Goal: Task Accomplishment & Management: Manage account settings

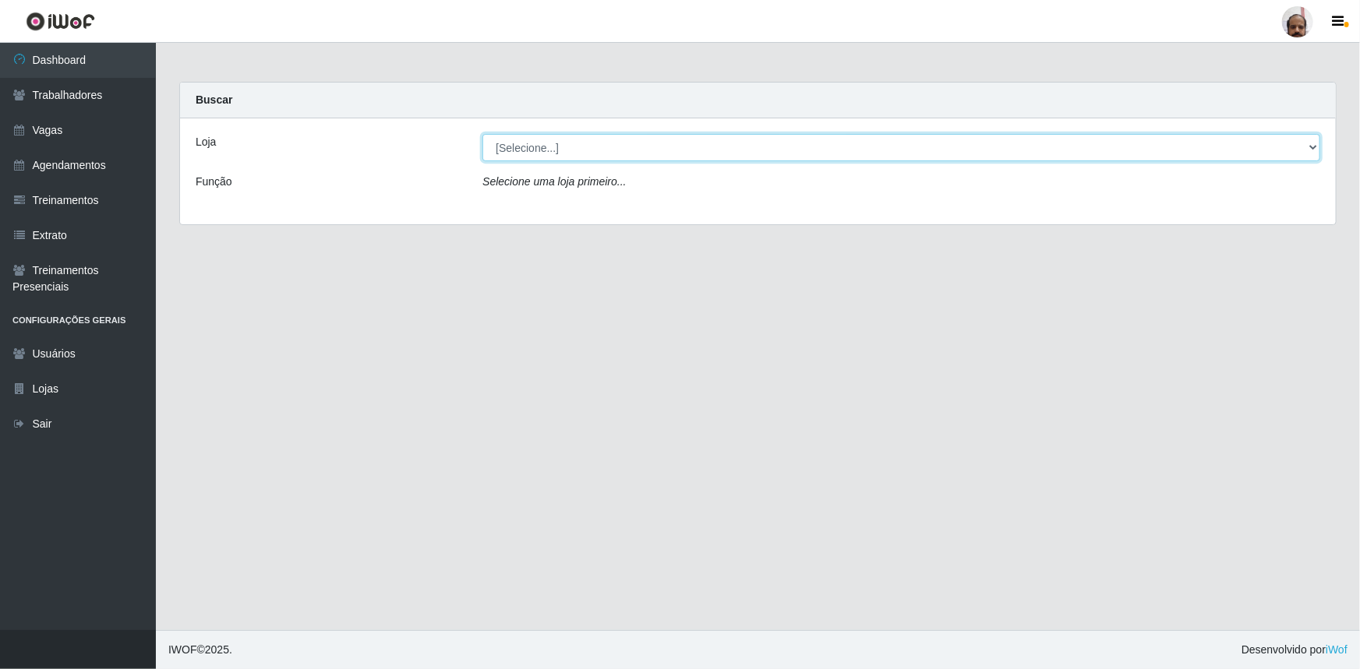
drag, startPoint x: 1307, startPoint y: 143, endPoint x: 1248, endPoint y: 146, distance: 59.3
click at [673, 143] on select "[Selecione...] Mar Vermelho - Loja 05" at bounding box center [901, 147] width 838 height 27
select select "252"
click at [482, 134] on select "[Selecione...] Mar Vermelho - Loja 05" at bounding box center [901, 147] width 838 height 27
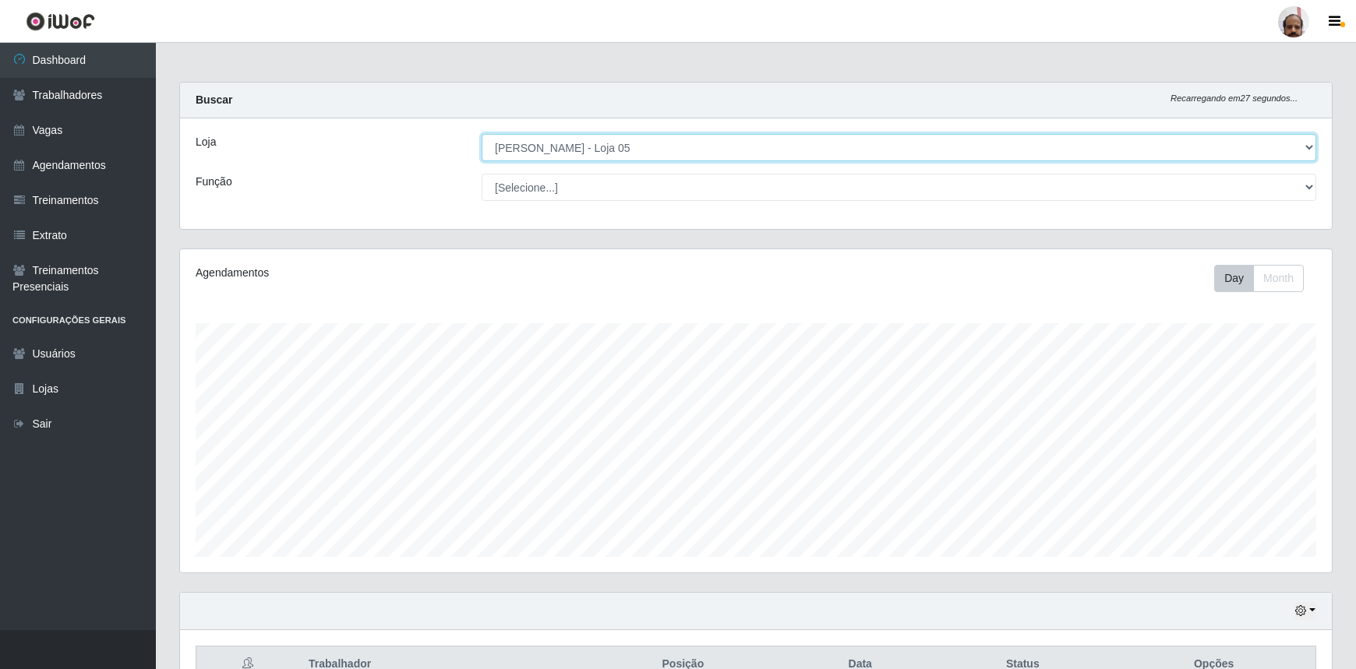
scroll to position [323, 1152]
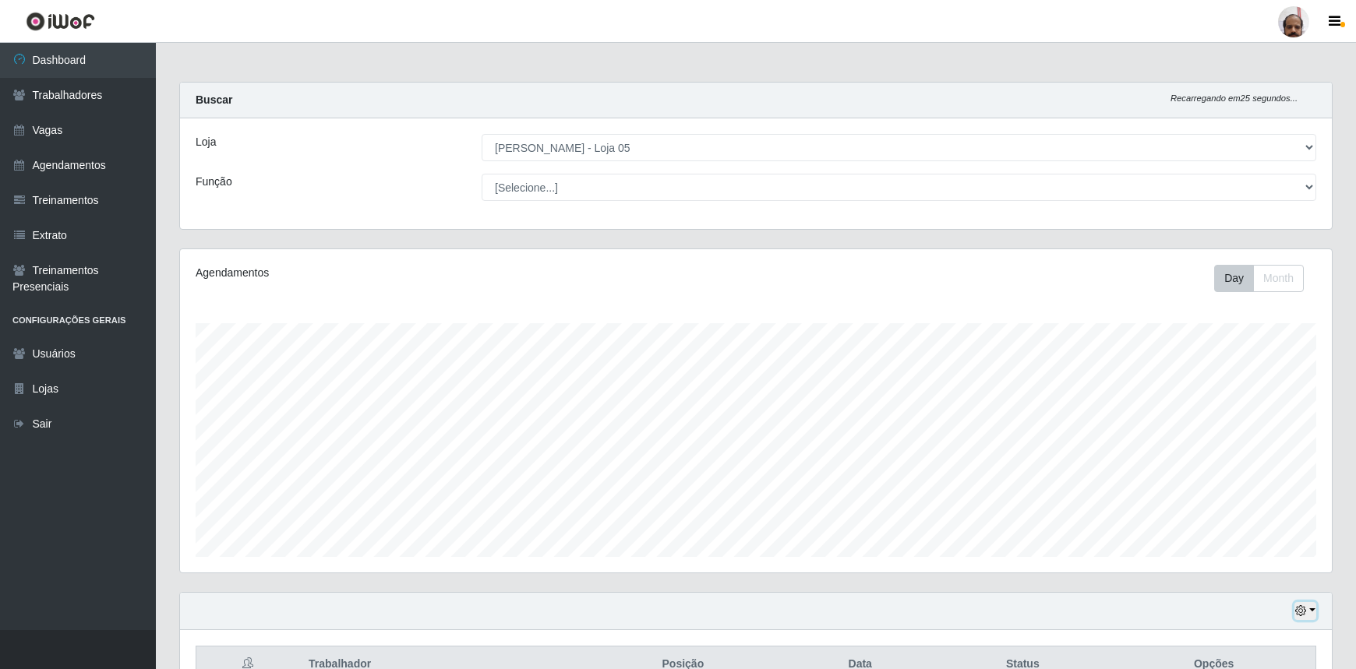
click at [673, 447] on button "button" at bounding box center [1305, 611] width 22 height 18
click at [673, 447] on button "3 dias" at bounding box center [1252, 521] width 123 height 33
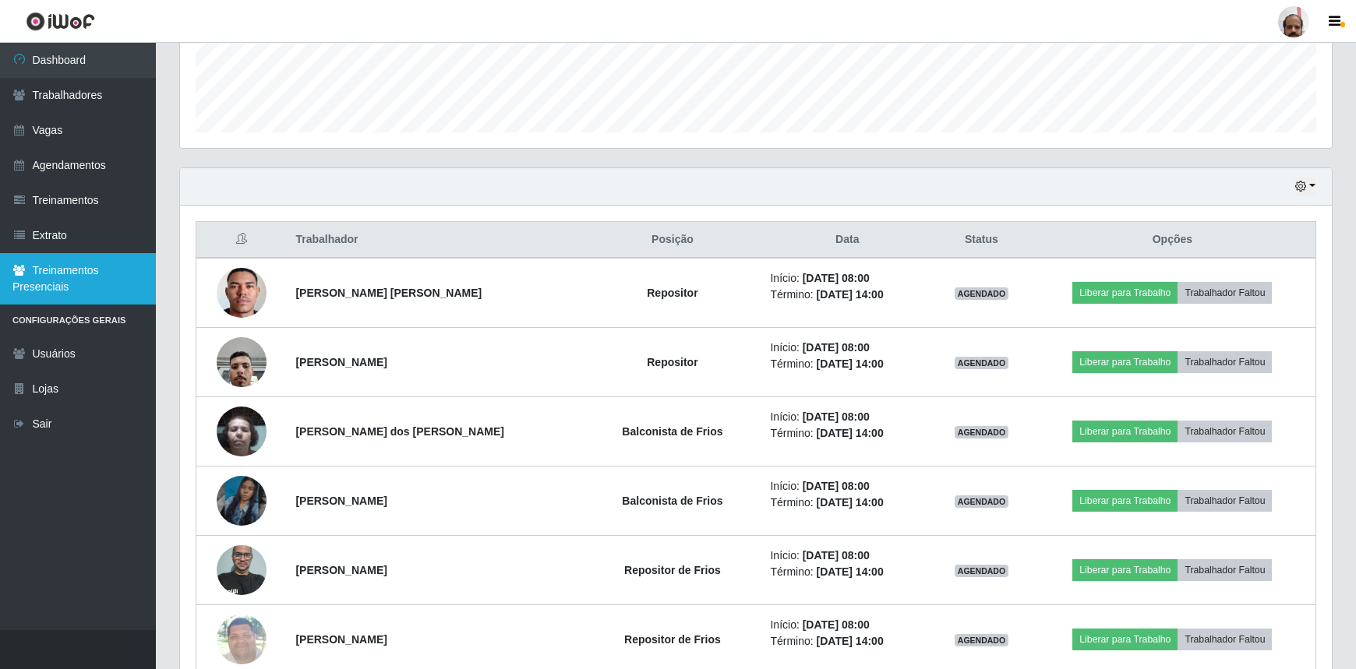
scroll to position [70, 0]
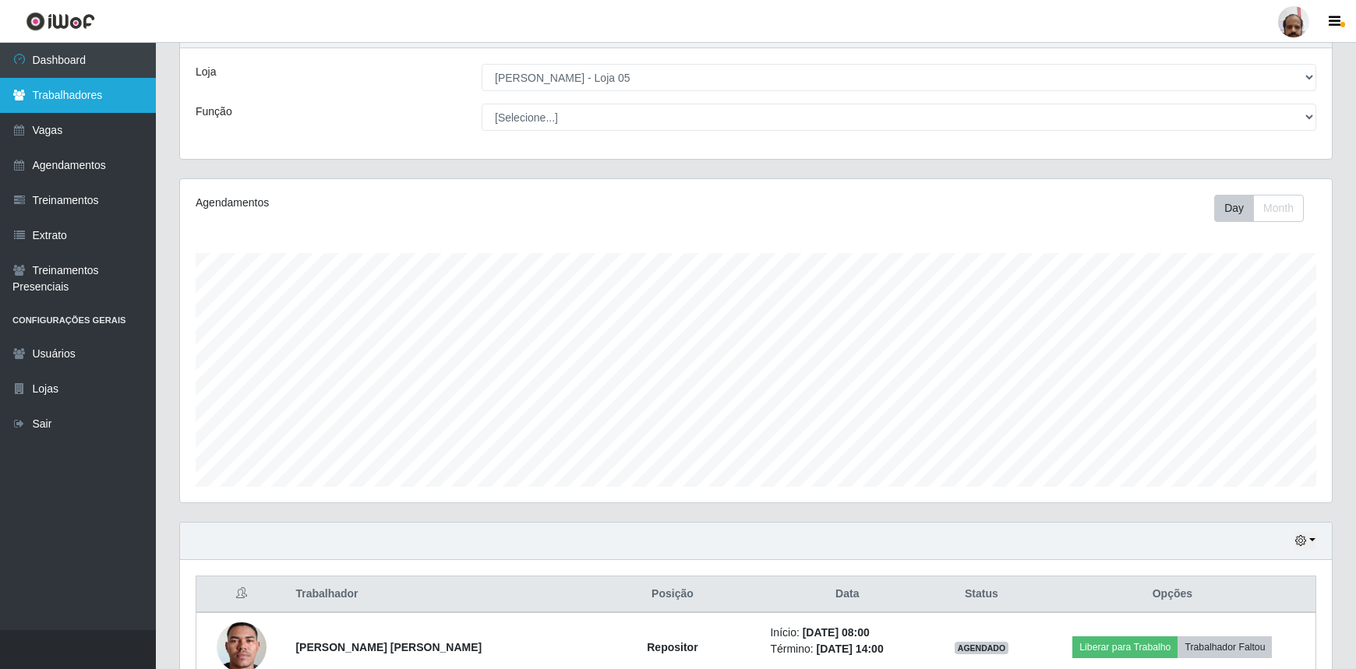
click at [67, 94] on link "Trabalhadores" at bounding box center [78, 95] width 156 height 35
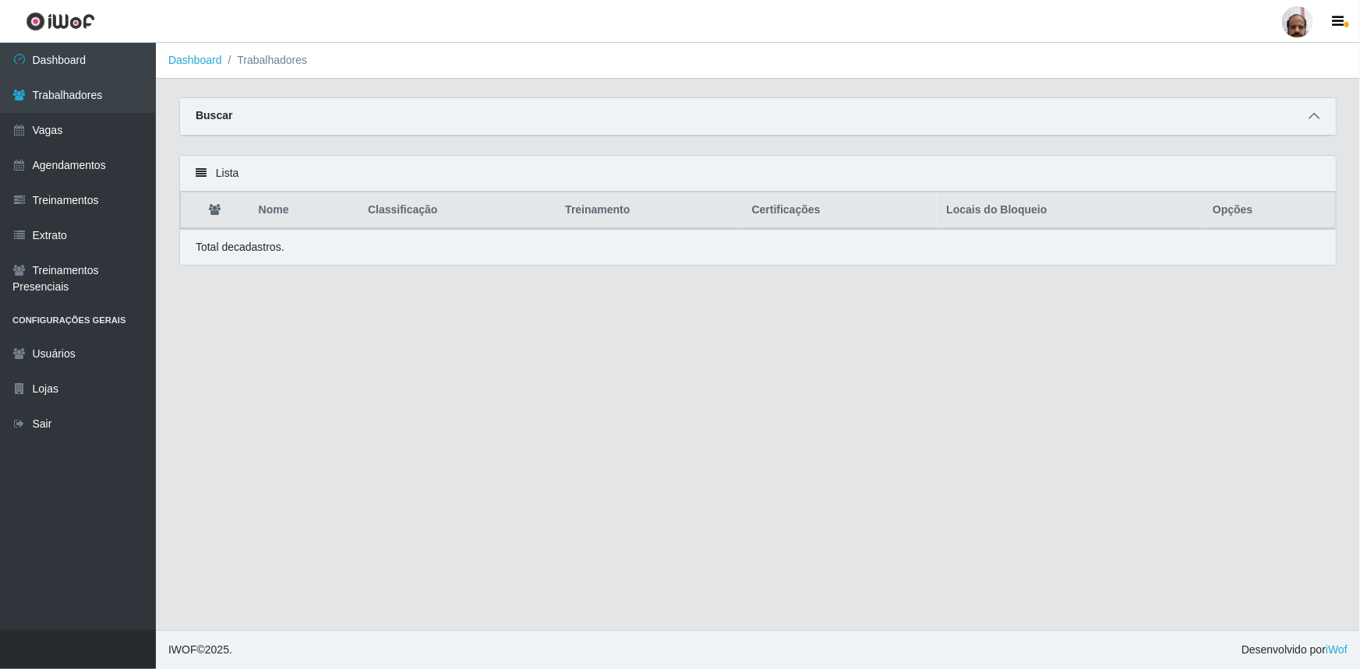
click at [673, 118] on icon at bounding box center [1313, 116] width 11 height 11
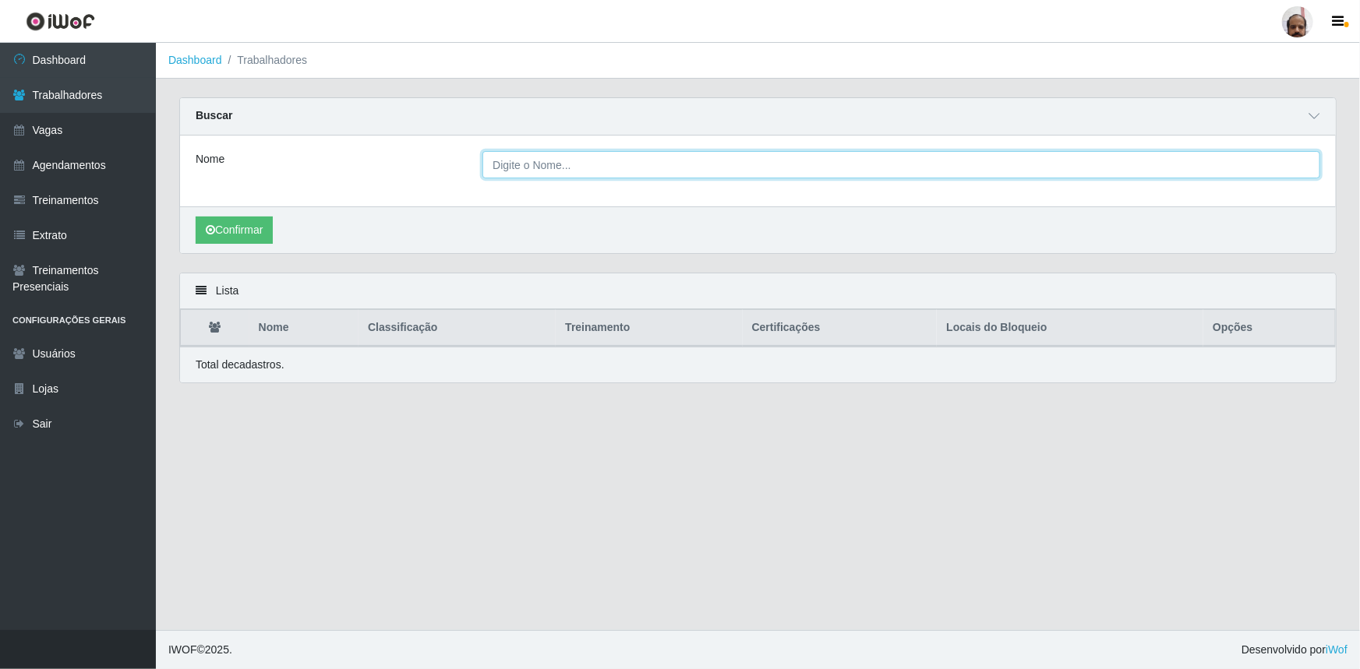
click at [563, 173] on input "Nome" at bounding box center [901, 164] width 838 height 27
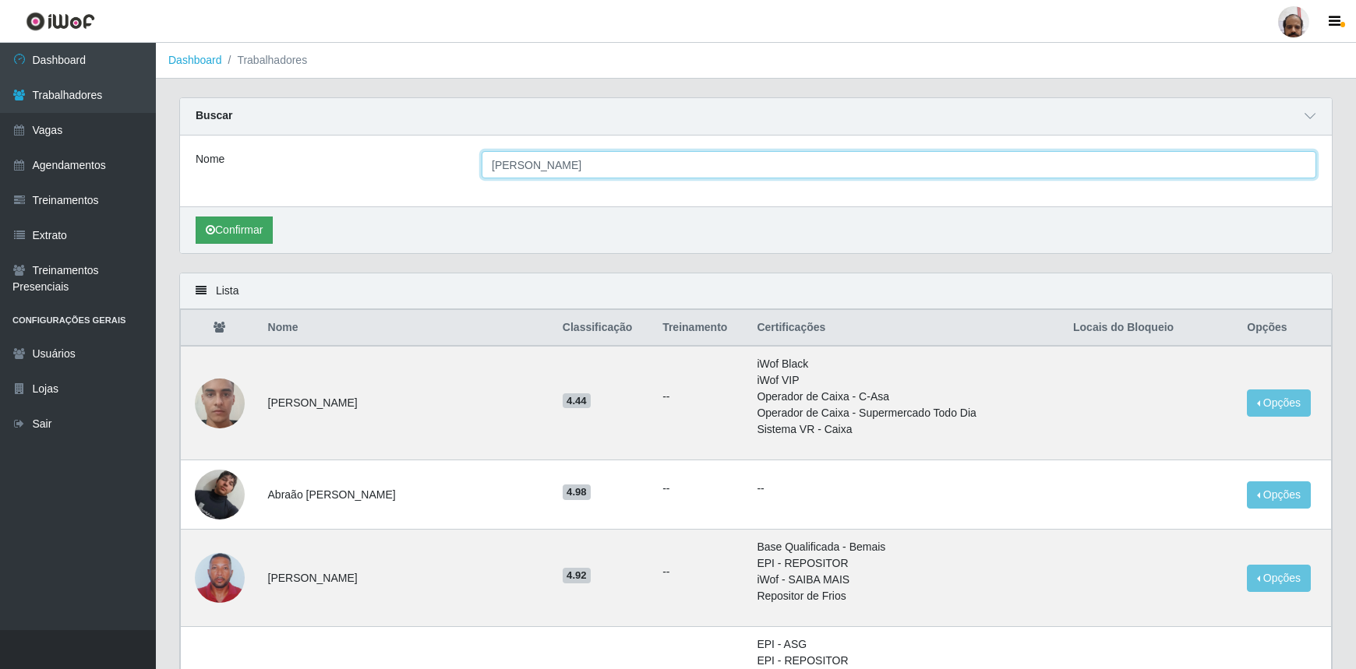
type input "[PERSON_NAME]"
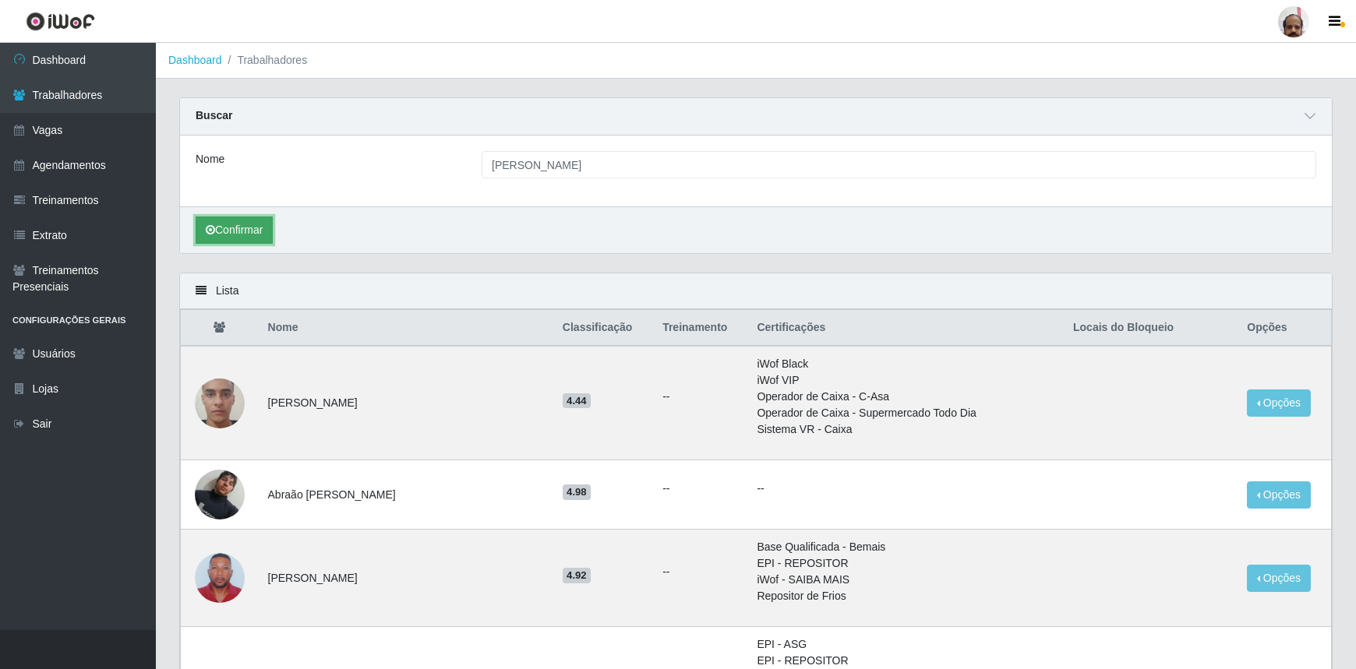
click at [199, 229] on button "Confirmar" at bounding box center [234, 230] width 77 height 27
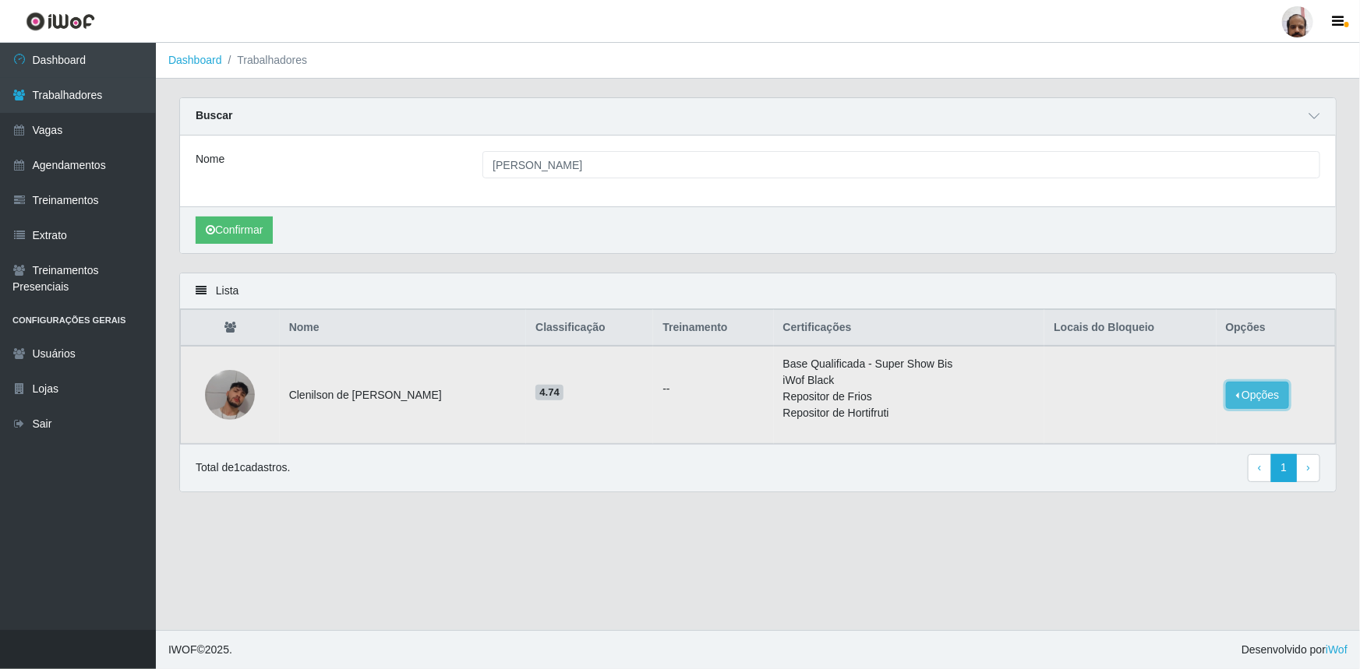
click at [673, 401] on button "Opções" at bounding box center [1258, 395] width 64 height 27
click at [673, 431] on button "Bloquear - Loja" at bounding box center [1160, 424] width 125 height 32
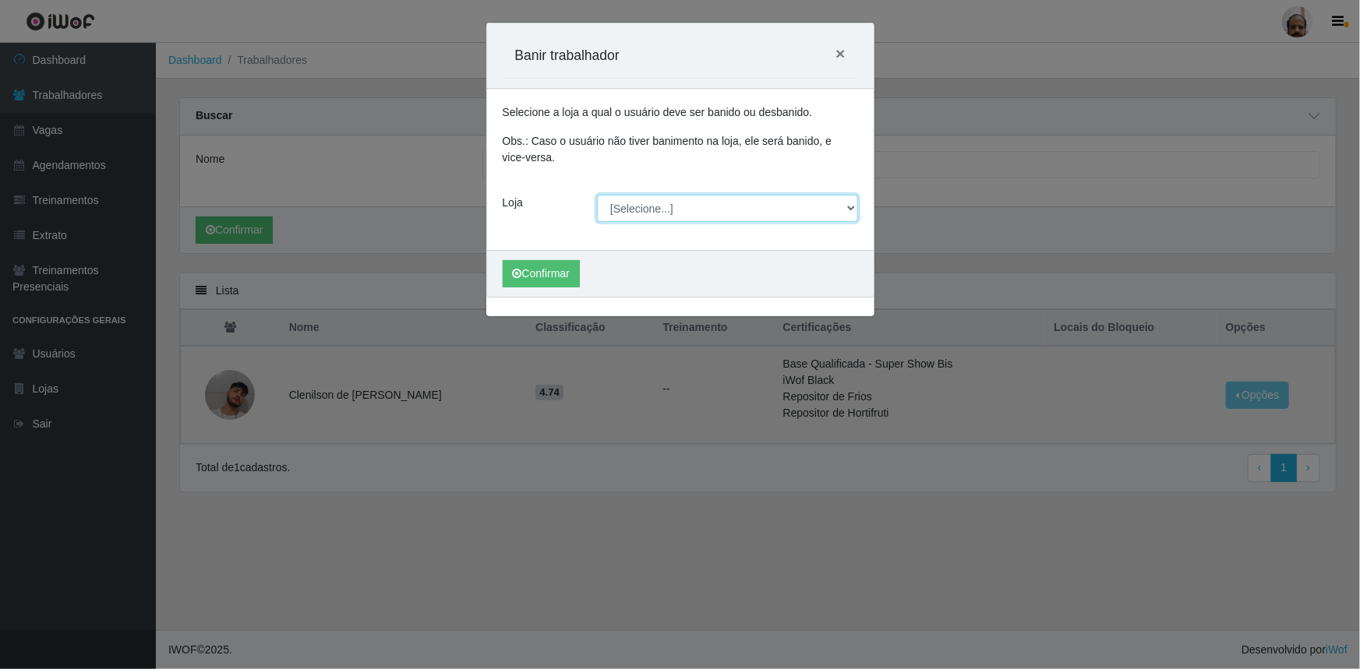
drag, startPoint x: 851, startPoint y: 207, endPoint x: 842, endPoint y: 209, distance: 8.7
click at [673, 207] on select "[Selecione...] Mar Vermelho - Loja 05" at bounding box center [727, 208] width 261 height 27
select select "252"
click at [597, 195] on select "[Selecione...] Mar Vermelho - Loja 05" at bounding box center [727, 208] width 261 height 27
click at [536, 281] on button "Confirmar" at bounding box center [541, 273] width 77 height 27
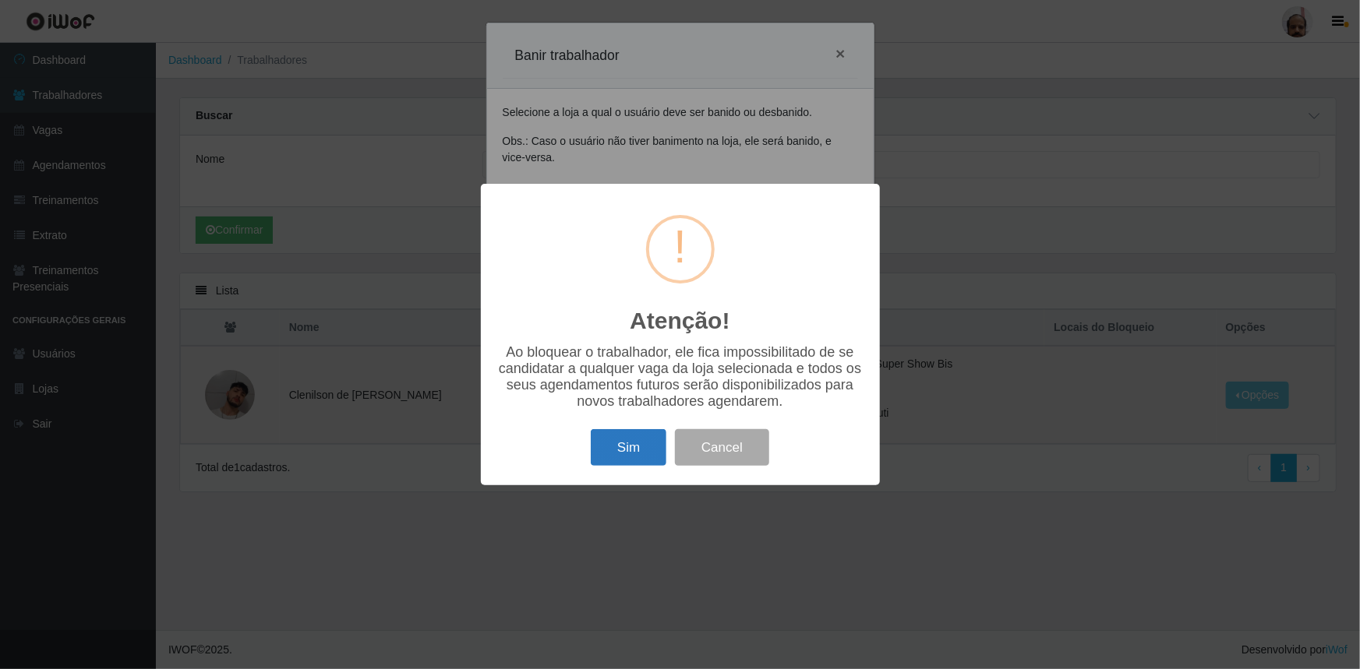
click at [628, 447] on button "Sim" at bounding box center [629, 447] width 76 height 37
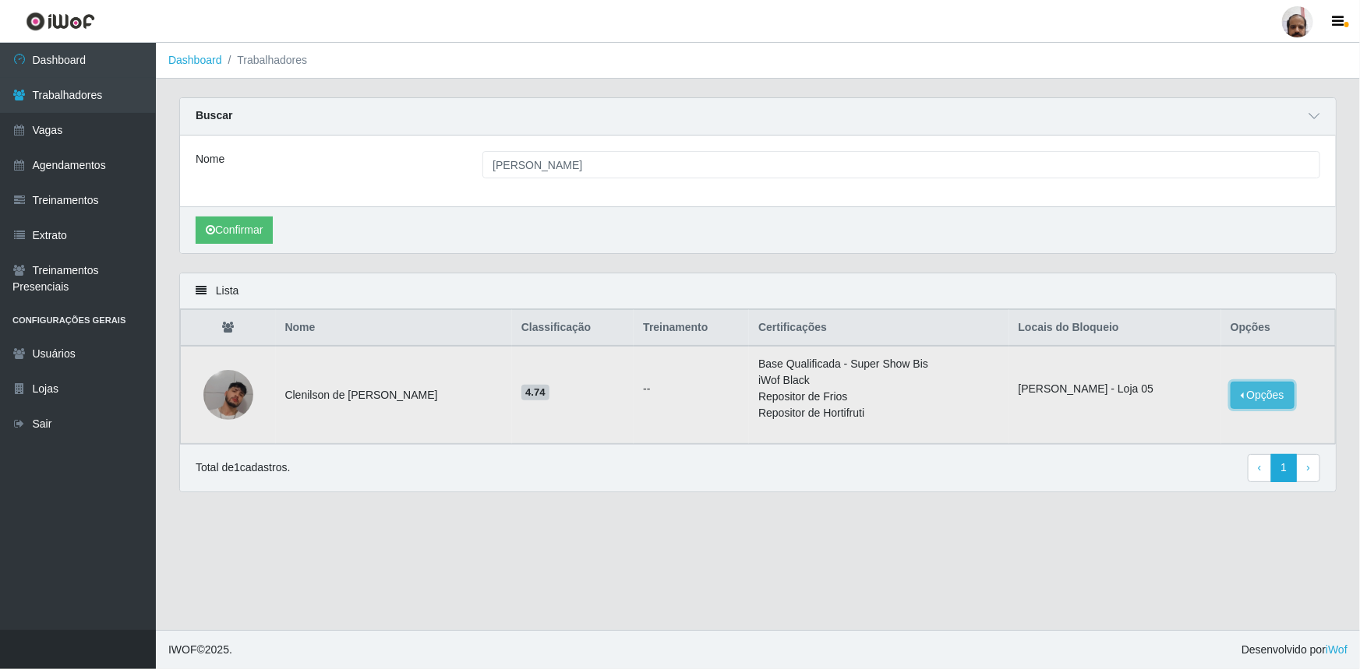
click at [673, 397] on button "Opções" at bounding box center [1262, 395] width 64 height 27
click at [673, 447] on main "Dashboard Trabalhadores Carregando... Buscar Nome clenilson de assis pinheiro C…" at bounding box center [758, 337] width 1204 height 588
click at [673, 398] on button "Opções" at bounding box center [1262, 395] width 64 height 27
click at [673, 127] on div "Buscar" at bounding box center [758, 116] width 1156 height 37
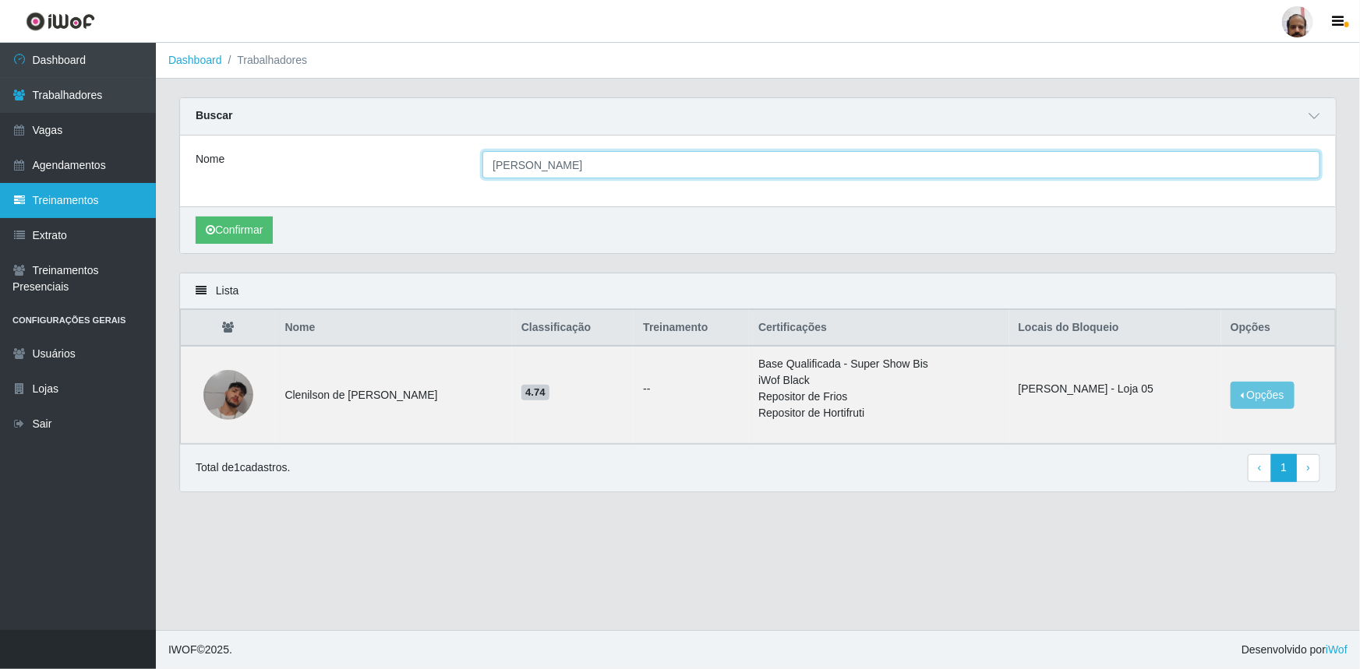
drag, startPoint x: 645, startPoint y: 167, endPoint x: 32, endPoint y: 205, distance: 614.5
click at [32, 205] on div "Dashboard Trabalhadores Vagas Agendamentos Treinamentos Extrato Treinamentos Pr…" at bounding box center [680, 337] width 1360 height 588
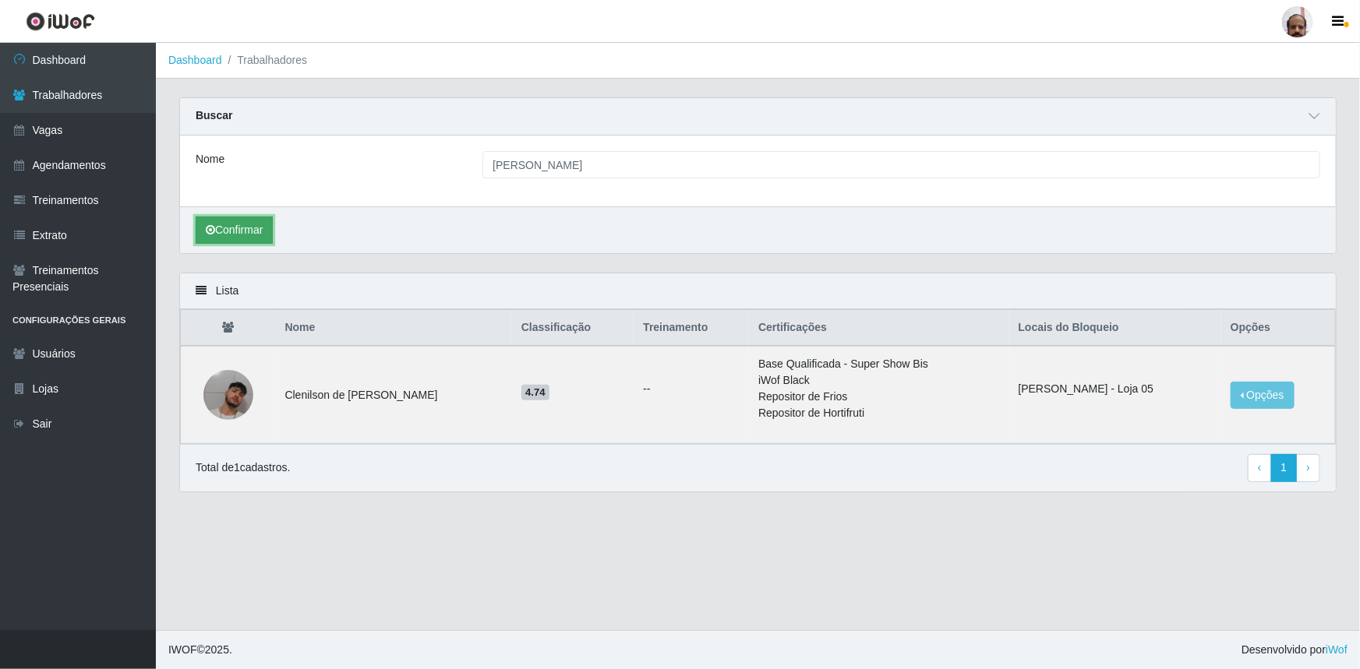
click at [238, 234] on button "Confirmar" at bounding box center [234, 230] width 77 height 27
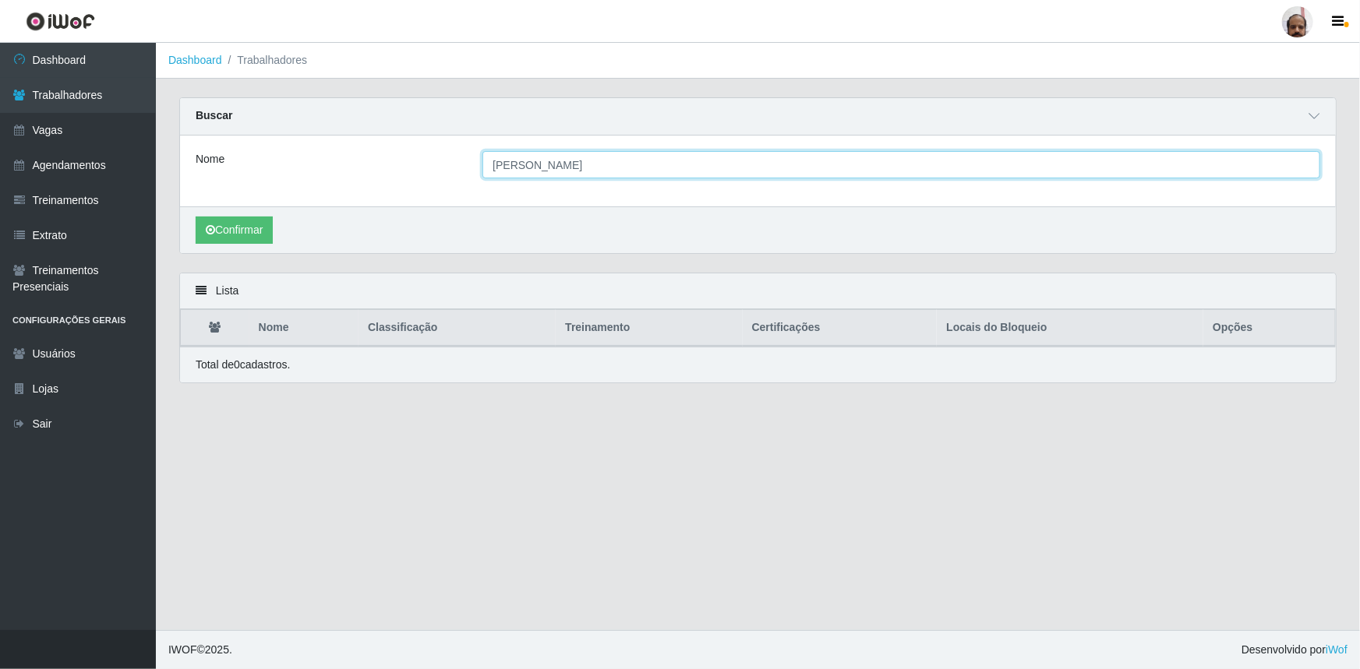
click at [625, 171] on input "[PERSON_NAME]" at bounding box center [901, 164] width 838 height 27
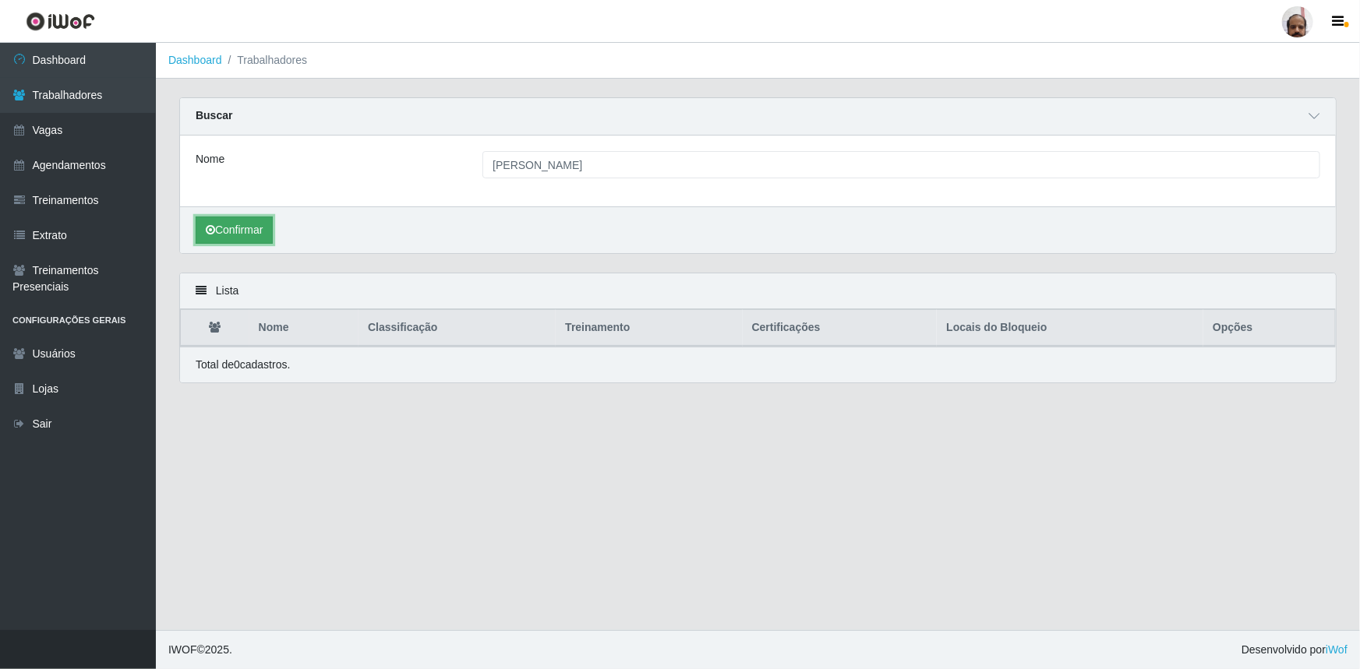
click at [252, 232] on button "Confirmar" at bounding box center [234, 230] width 77 height 27
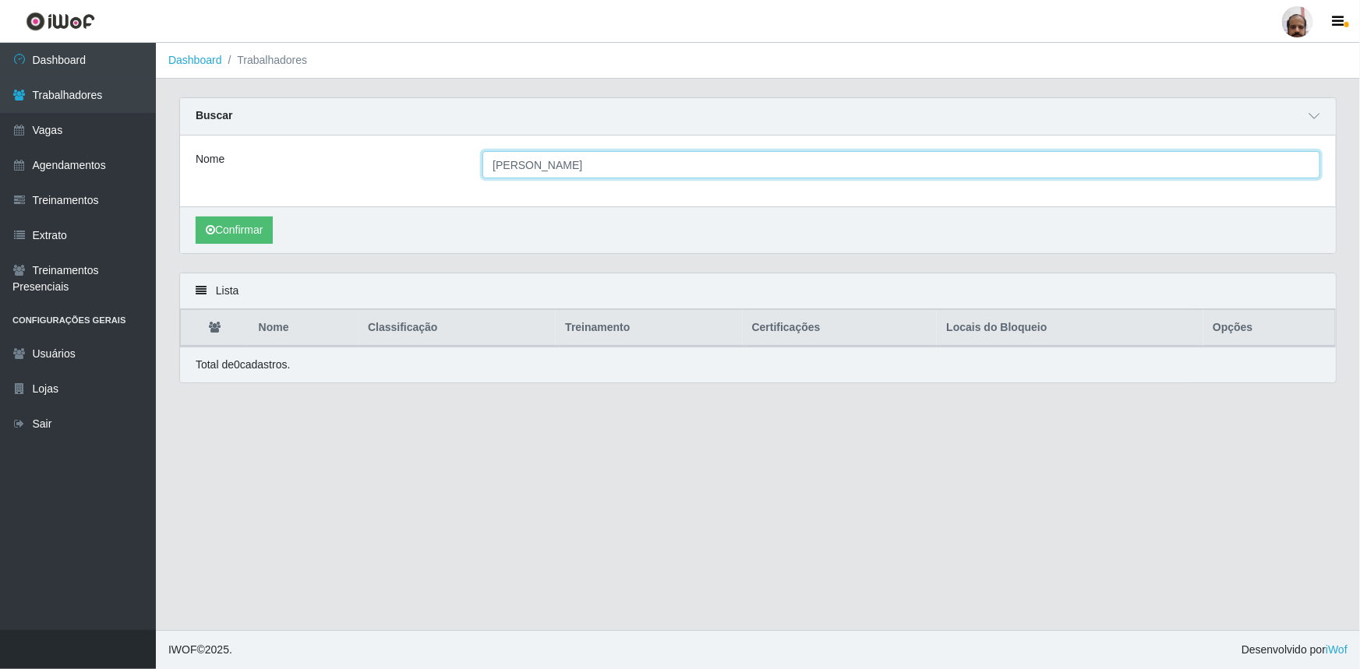
drag, startPoint x: 645, startPoint y: 168, endPoint x: 550, endPoint y: 182, distance: 96.1
click at [550, 182] on div "Nome [PERSON_NAME]" at bounding box center [758, 171] width 1156 height 71
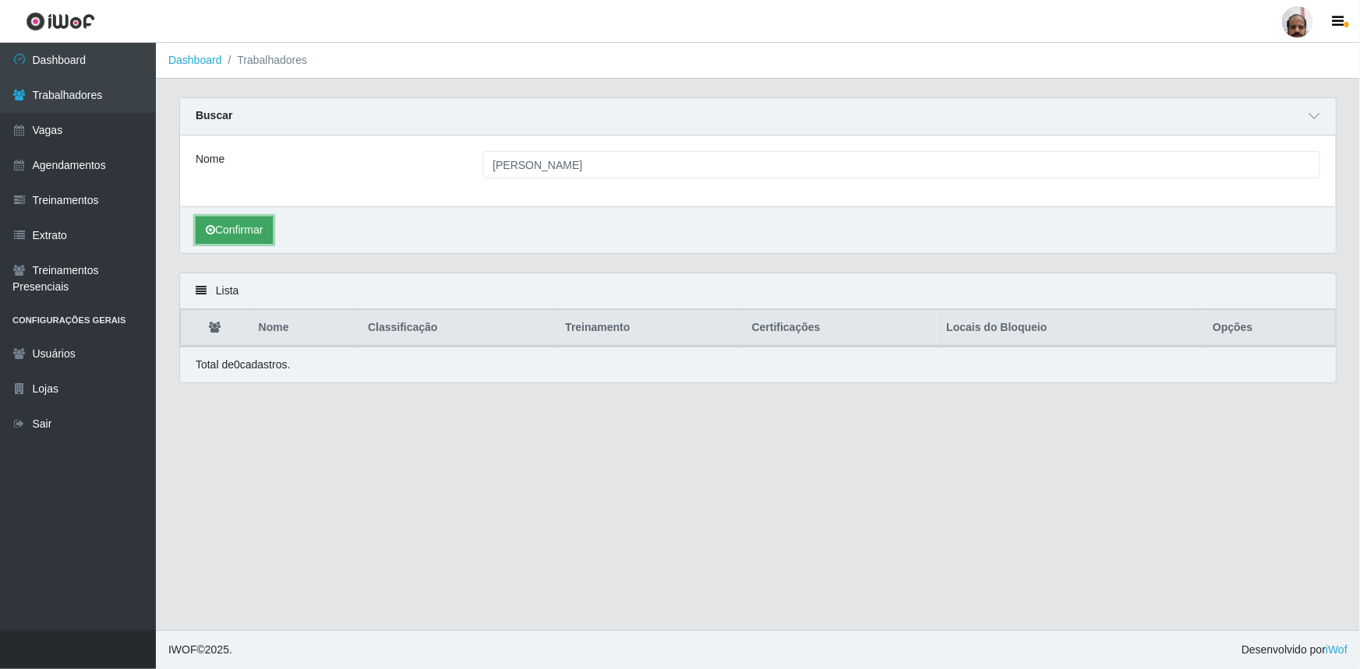
click at [217, 232] on button "Confirmar" at bounding box center [234, 230] width 77 height 27
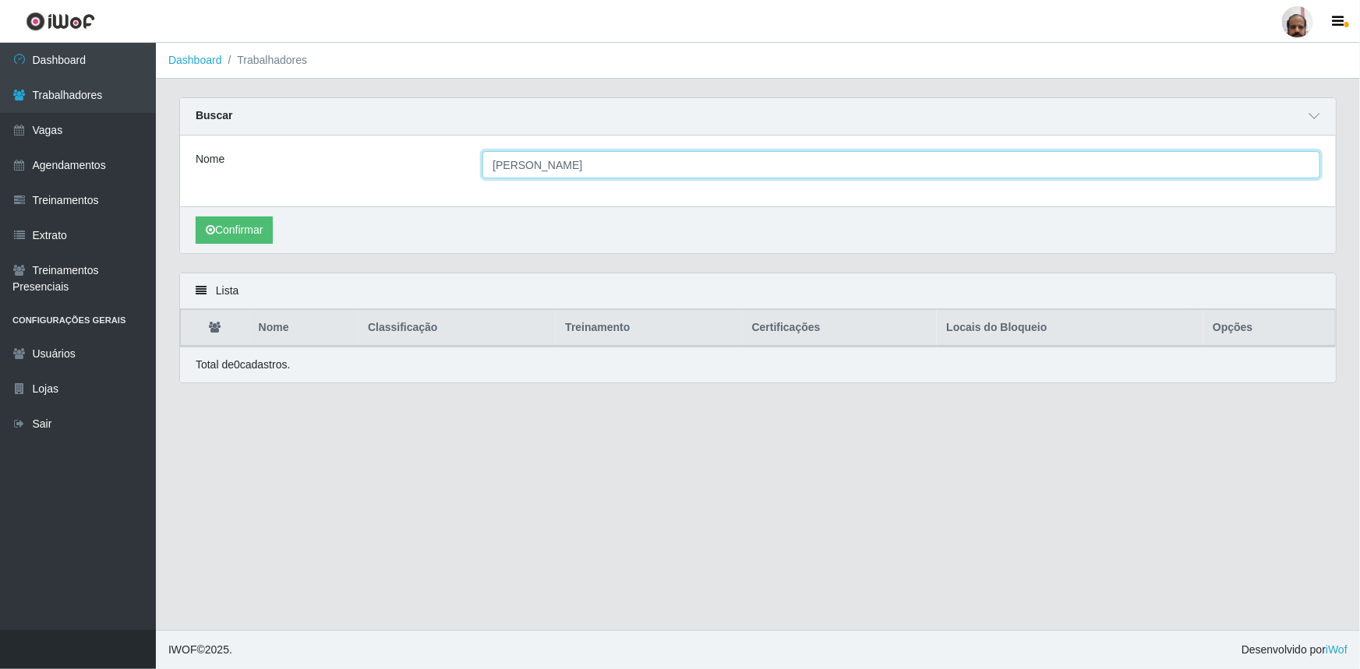
drag, startPoint x: 561, startPoint y: 168, endPoint x: 539, endPoint y: 165, distance: 21.9
click at [539, 165] on input "[PERSON_NAME]" at bounding box center [901, 164] width 838 height 27
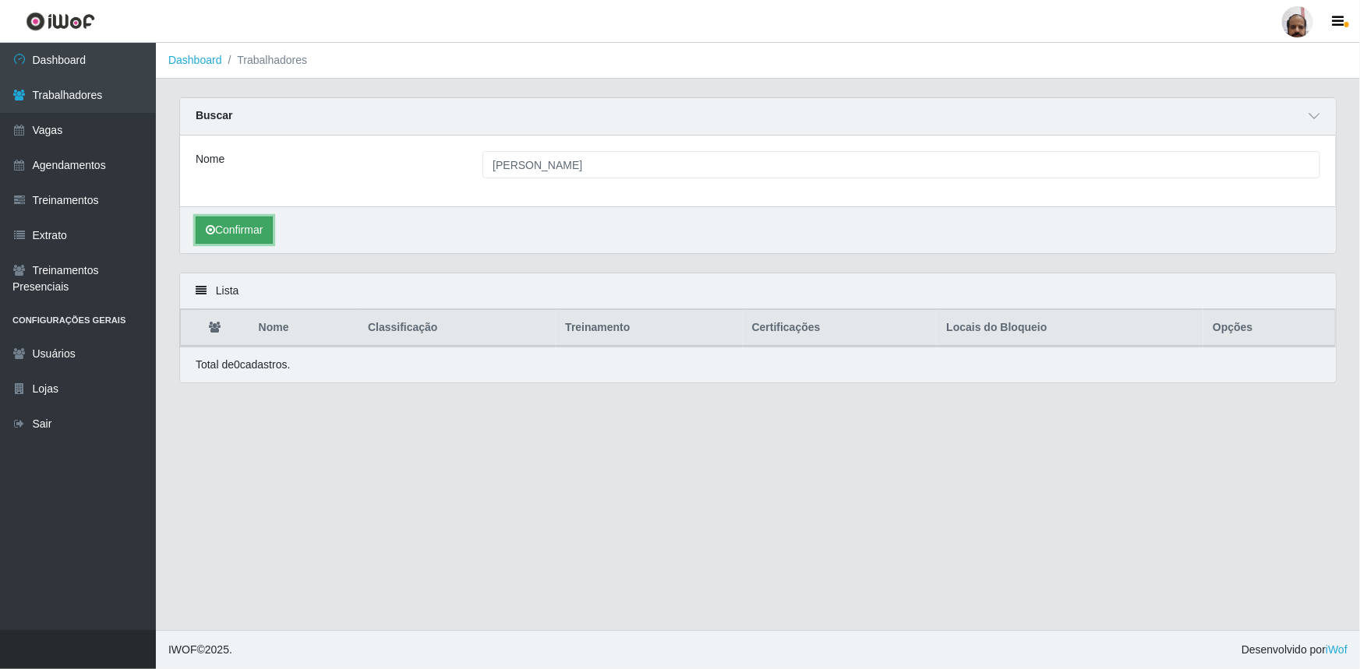
click at [242, 233] on button "Confirmar" at bounding box center [234, 230] width 77 height 27
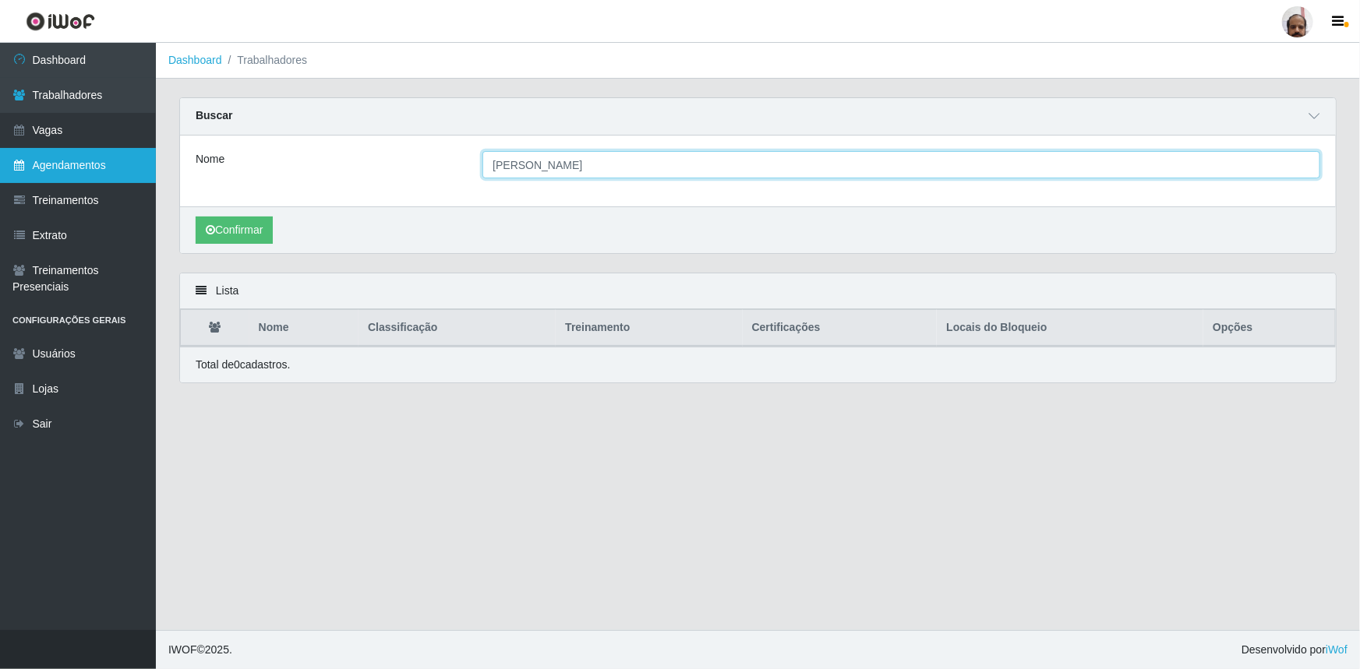
drag, startPoint x: 579, startPoint y: 164, endPoint x: 140, endPoint y: 164, distance: 438.7
click at [139, 172] on div "Dashboard Trabalhadores Vagas Agendamentos Treinamentos Extrato Treinamentos Pr…" at bounding box center [680, 337] width 1360 height 588
type input "FLÁVIA ELOISE"
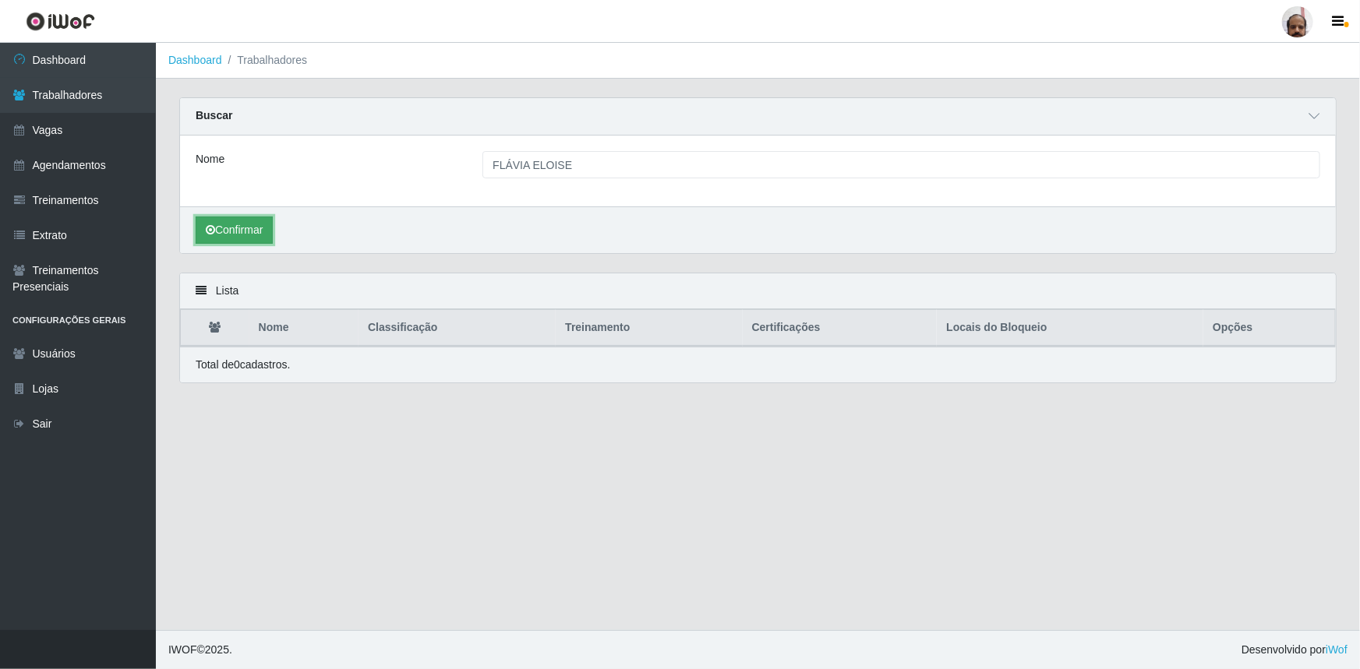
click at [227, 227] on button "Confirmar" at bounding box center [234, 230] width 77 height 27
click at [334, 166] on div "Nome" at bounding box center [327, 164] width 287 height 27
click at [78, 101] on link "Trabalhadores" at bounding box center [78, 95] width 156 height 35
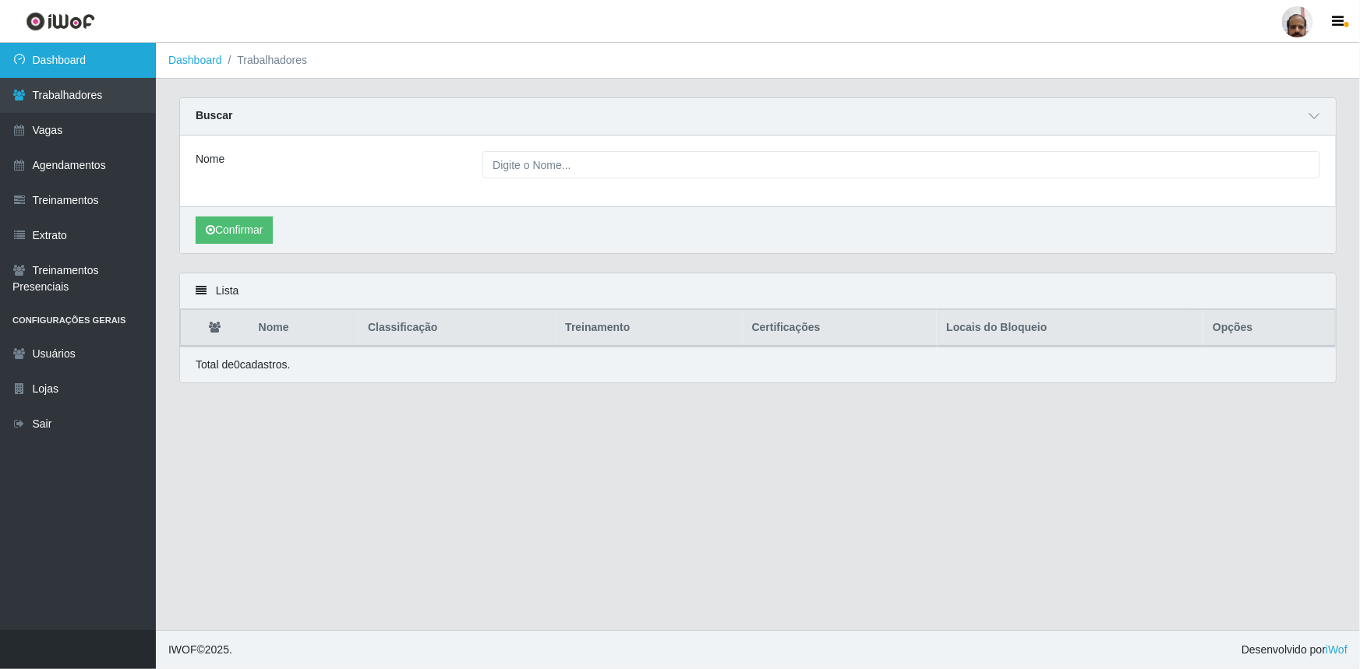
click at [74, 64] on link "Dashboard" at bounding box center [78, 60] width 156 height 35
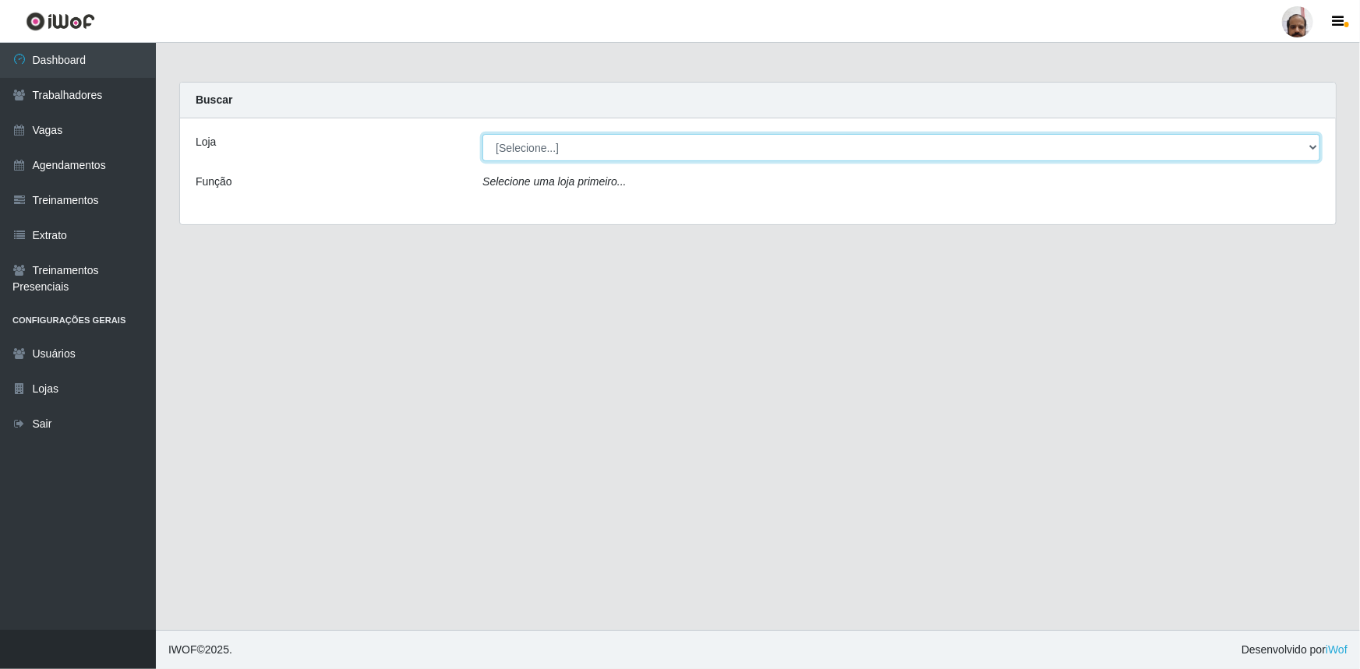
drag, startPoint x: 1305, startPoint y: 154, endPoint x: 1255, endPoint y: 154, distance: 49.9
click at [673, 154] on select "[Selecione...] Mar Vermelho - Loja 05" at bounding box center [901, 147] width 838 height 27
select select "252"
click at [482, 134] on select "[Selecione...] Mar Vermelho - Loja 05" at bounding box center [901, 147] width 838 height 27
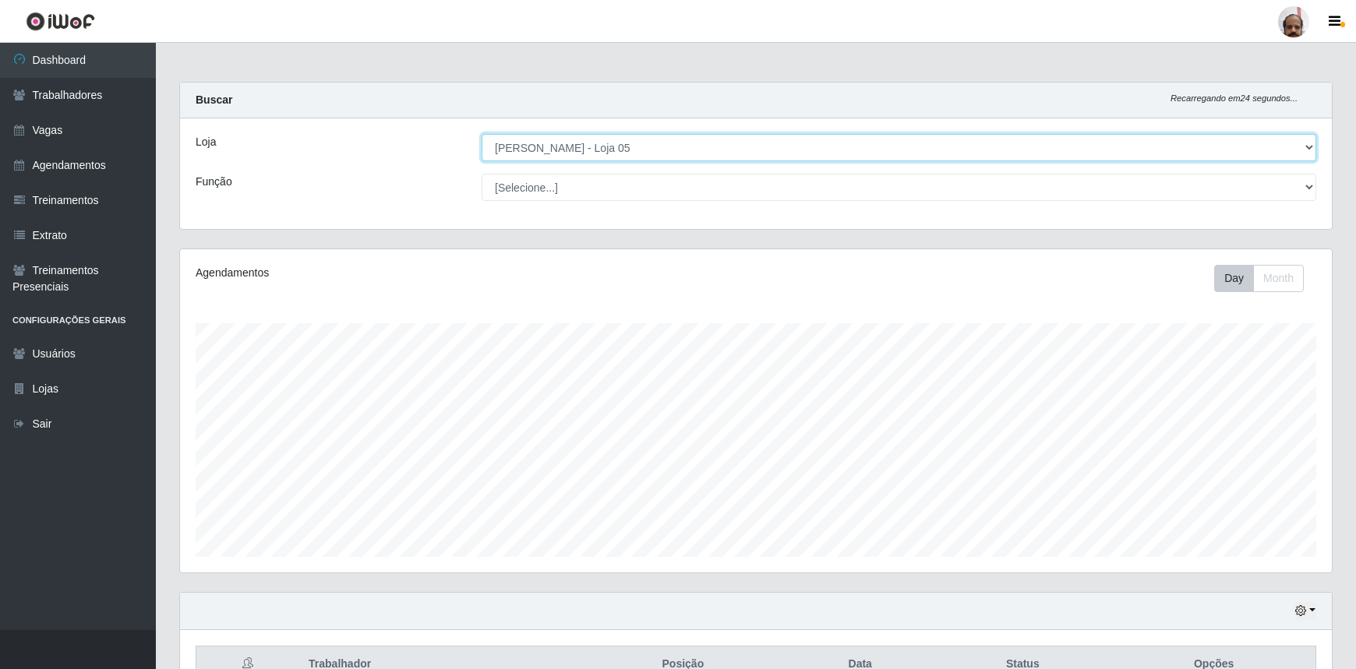
scroll to position [323, 1152]
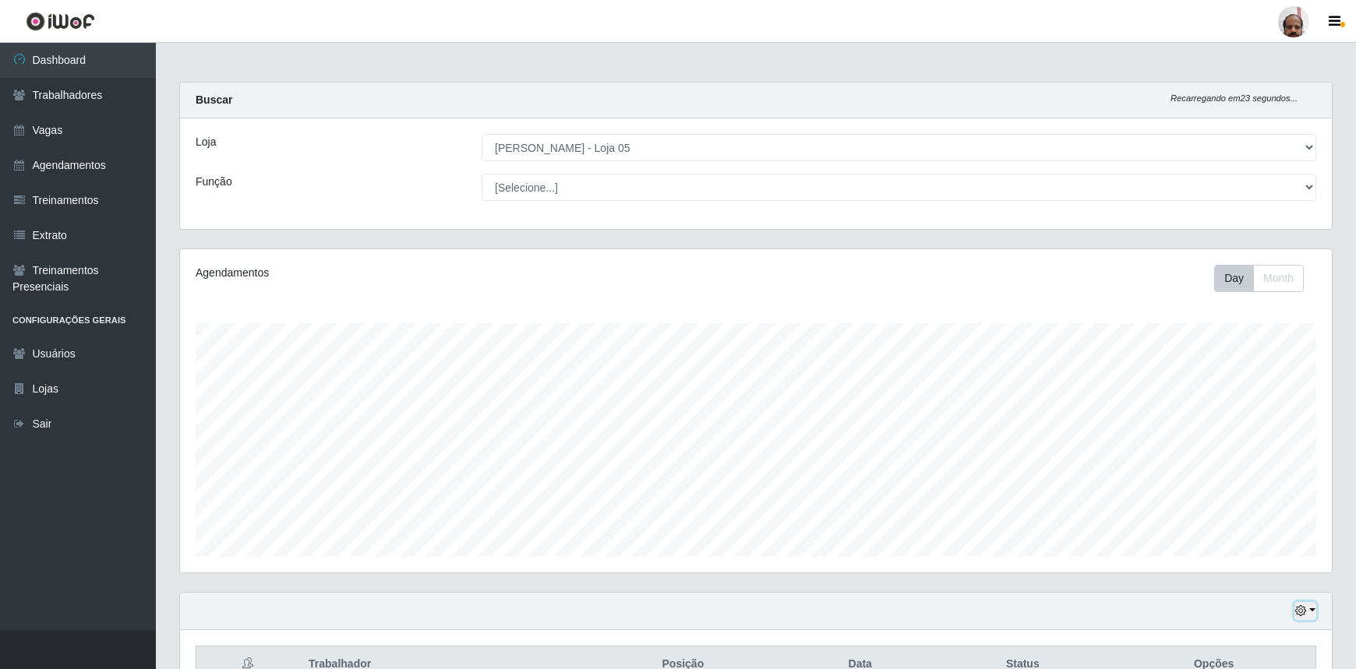
click at [673, 447] on icon "button" at bounding box center [1300, 610] width 11 height 11
click at [673, 447] on button "3 dias" at bounding box center [1252, 521] width 123 height 33
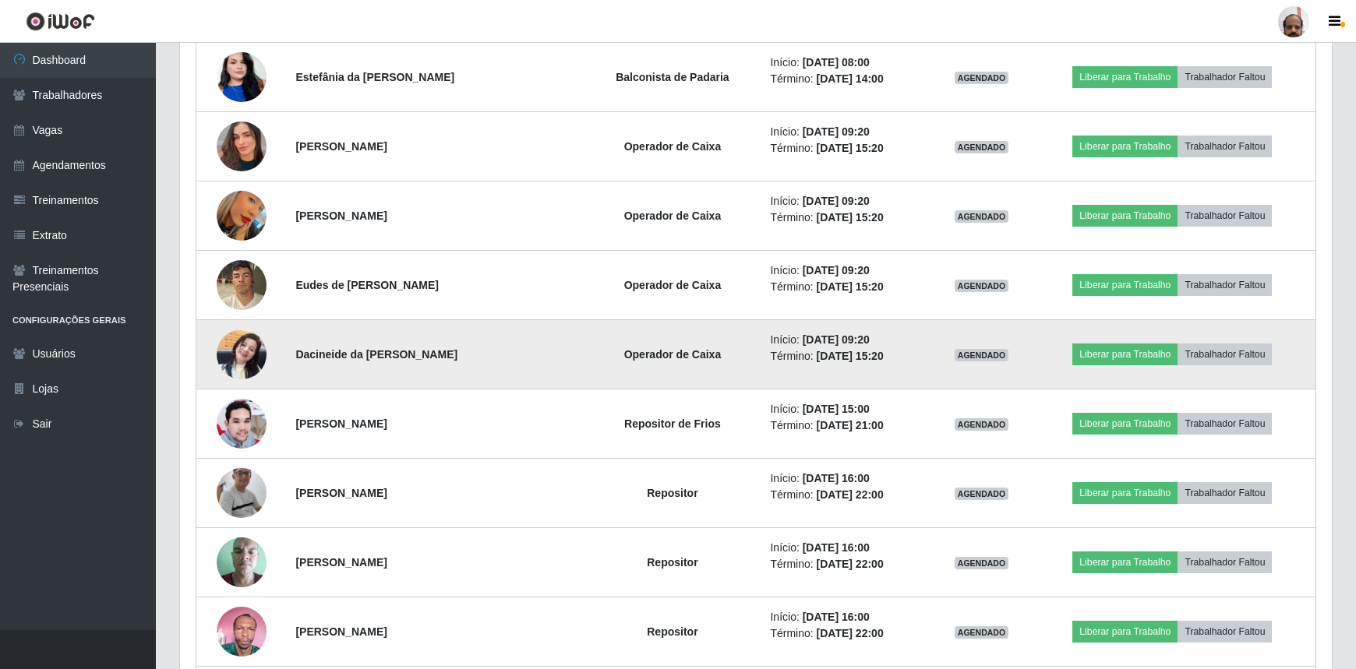
scroll to position [1220, 0]
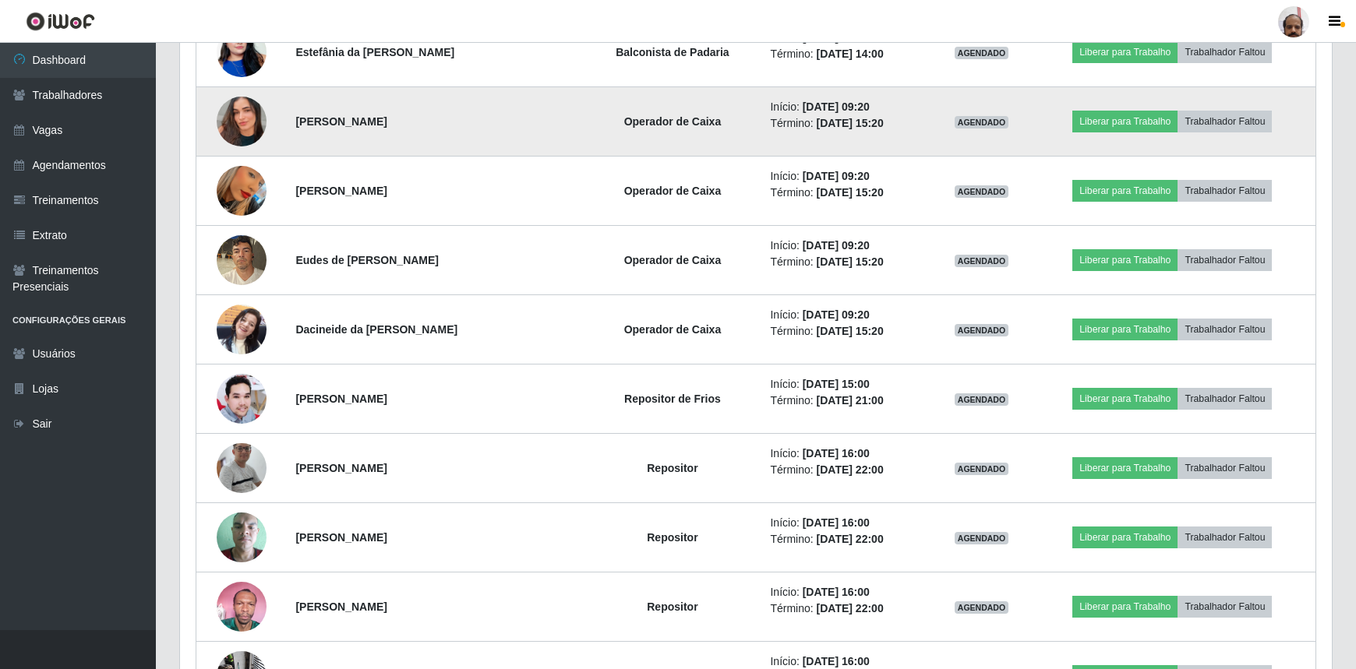
click at [231, 116] on img at bounding box center [242, 121] width 50 height 89
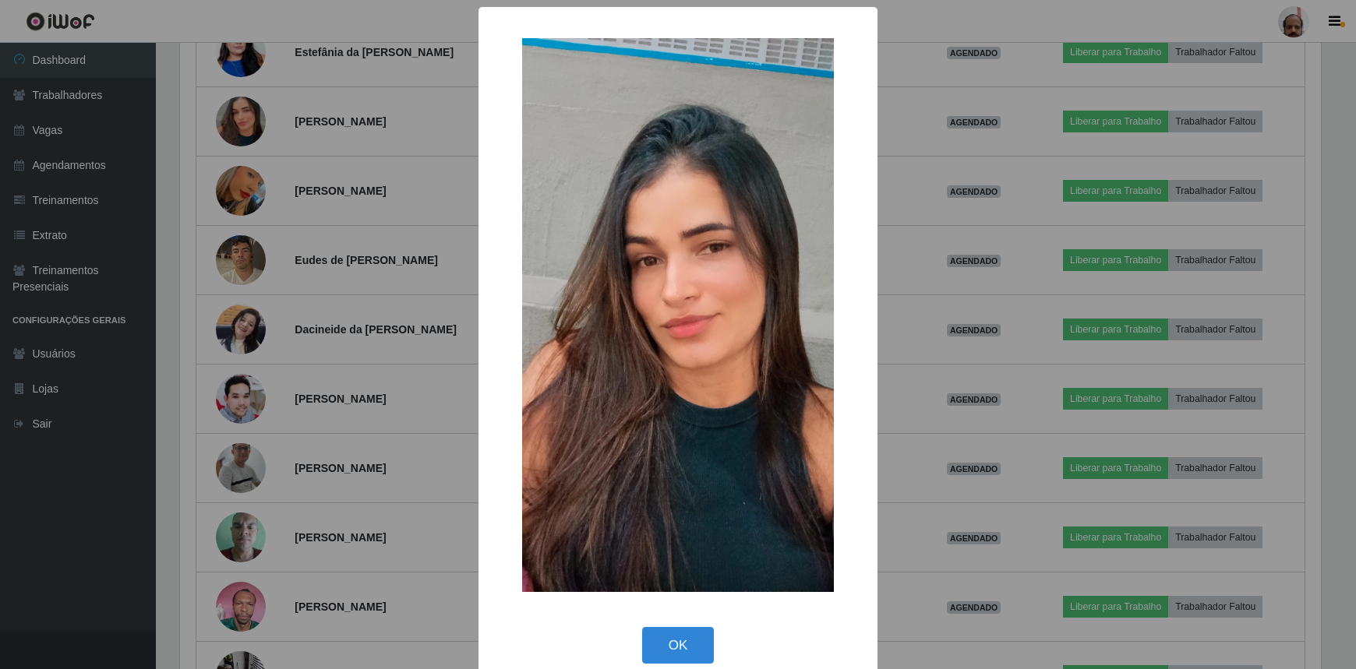
scroll to position [323, 1145]
click at [673, 447] on button "OK" at bounding box center [680, 645] width 72 height 37
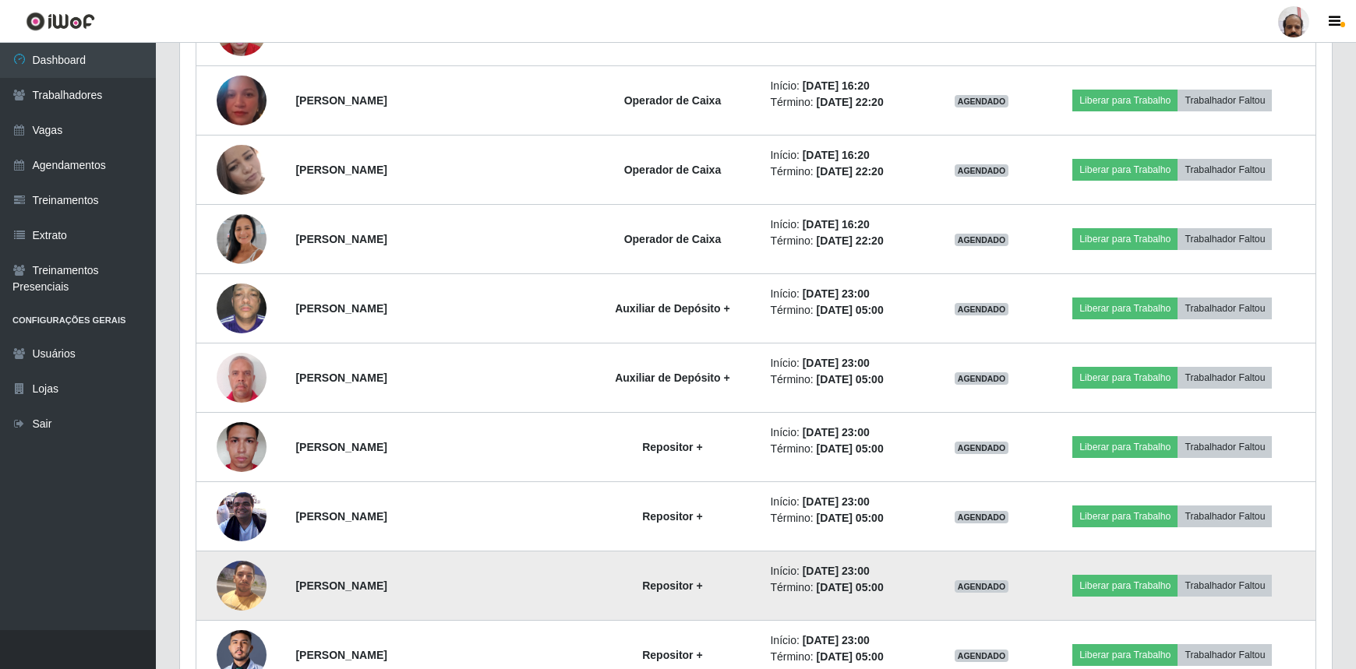
scroll to position [2070, 0]
